Goal: Transaction & Acquisition: Book appointment/travel/reservation

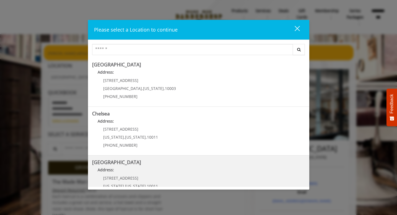
click at [177, 180] on Street "[GEOGRAPHIC_DATA] Address: [STREET_ADDRESS][US_STATE][US_STATE] (646) 850-0041" at bounding box center [198, 180] width 213 height 40
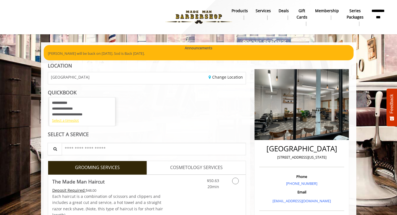
click at [72, 120] on div "Select a timeslot" at bounding box center [82, 121] width 60 height 6
